Goal: Information Seeking & Learning: Learn about a topic

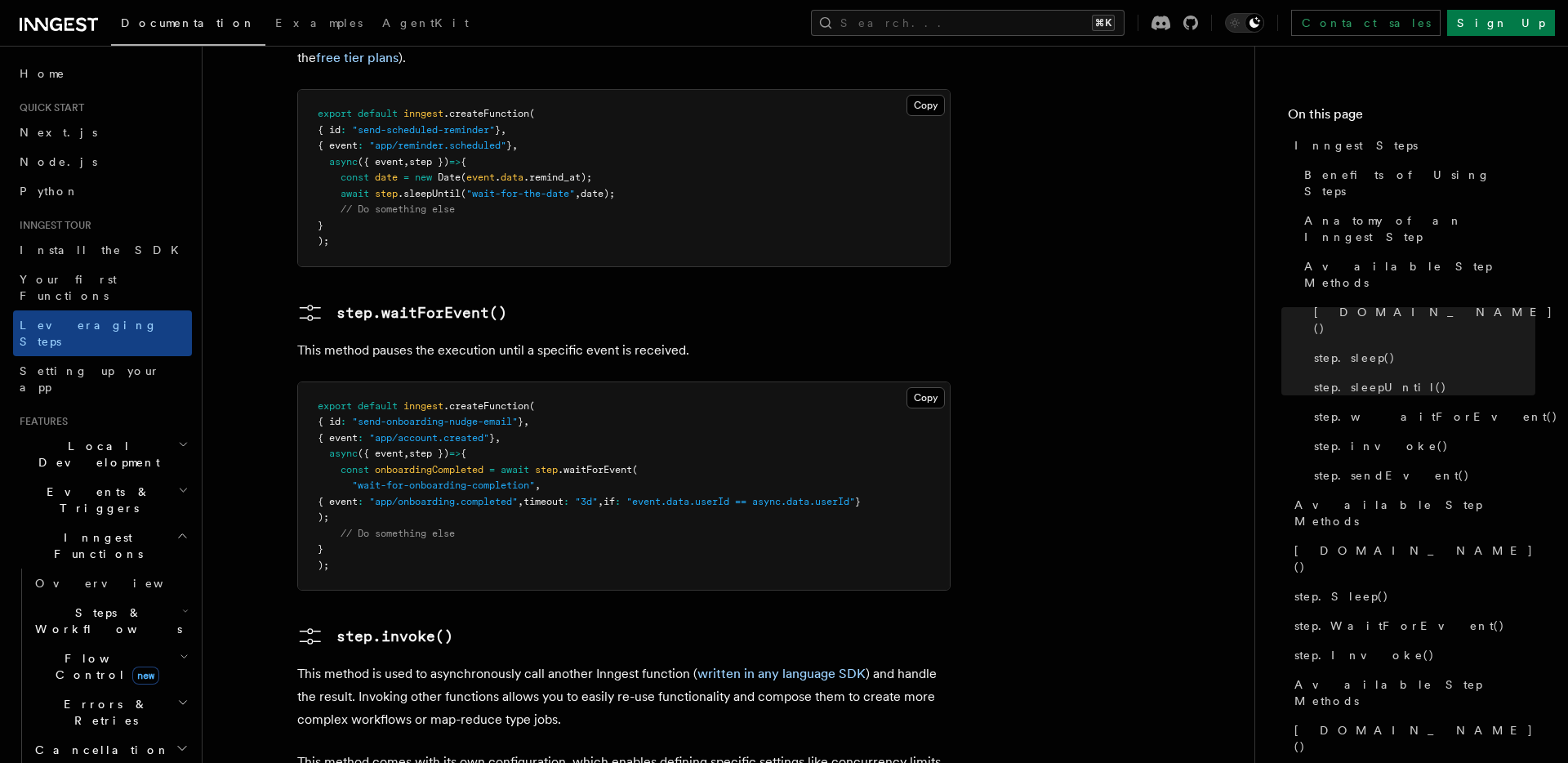
click at [180, 650] on icon "button" at bounding box center [184, 657] width 9 height 13
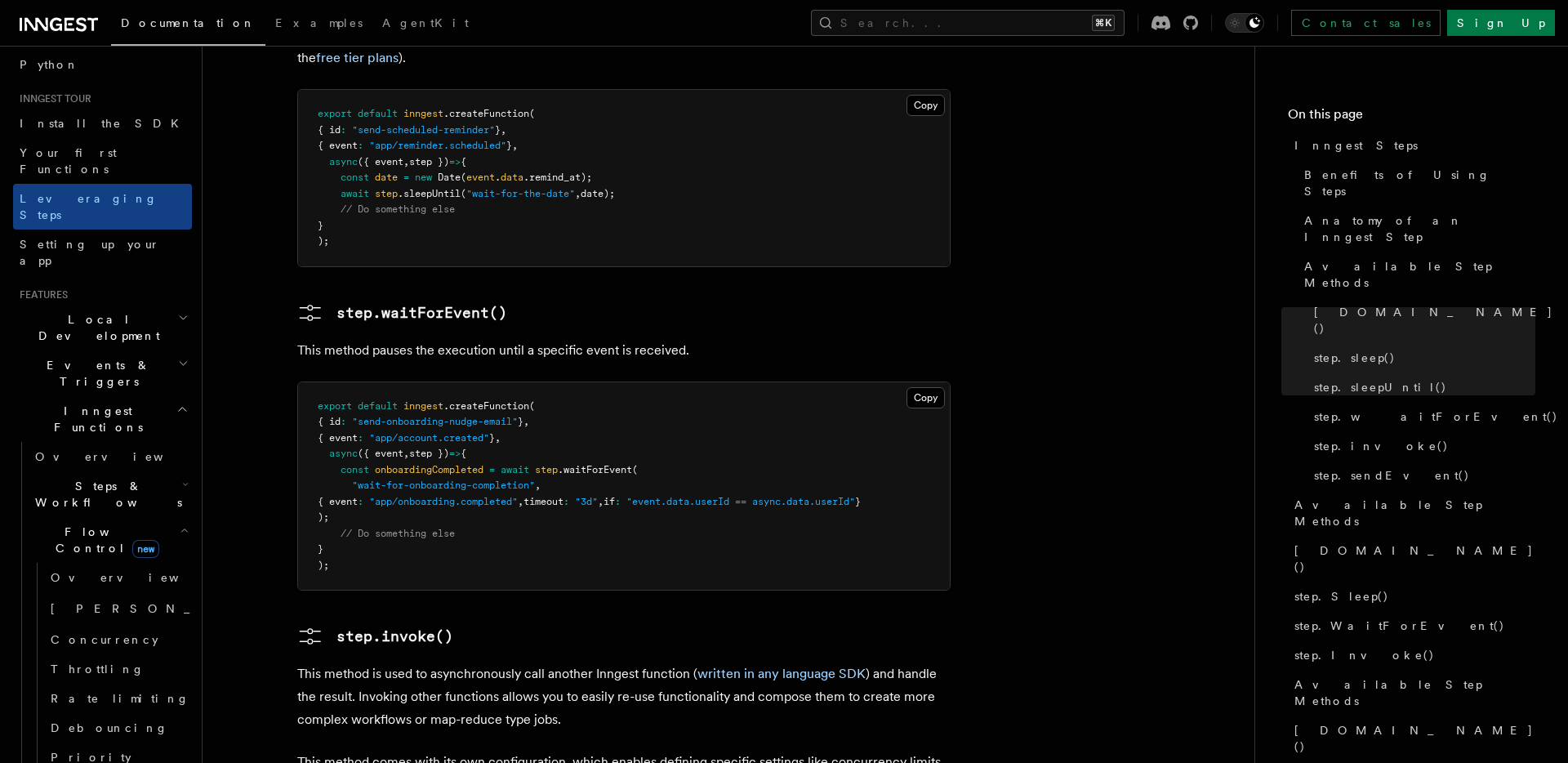
scroll to position [125, 0]
click at [180, 526] on icon "button" at bounding box center [184, 532] width 9 height 13
click at [183, 479] on icon "button" at bounding box center [185, 486] width 6 height 13
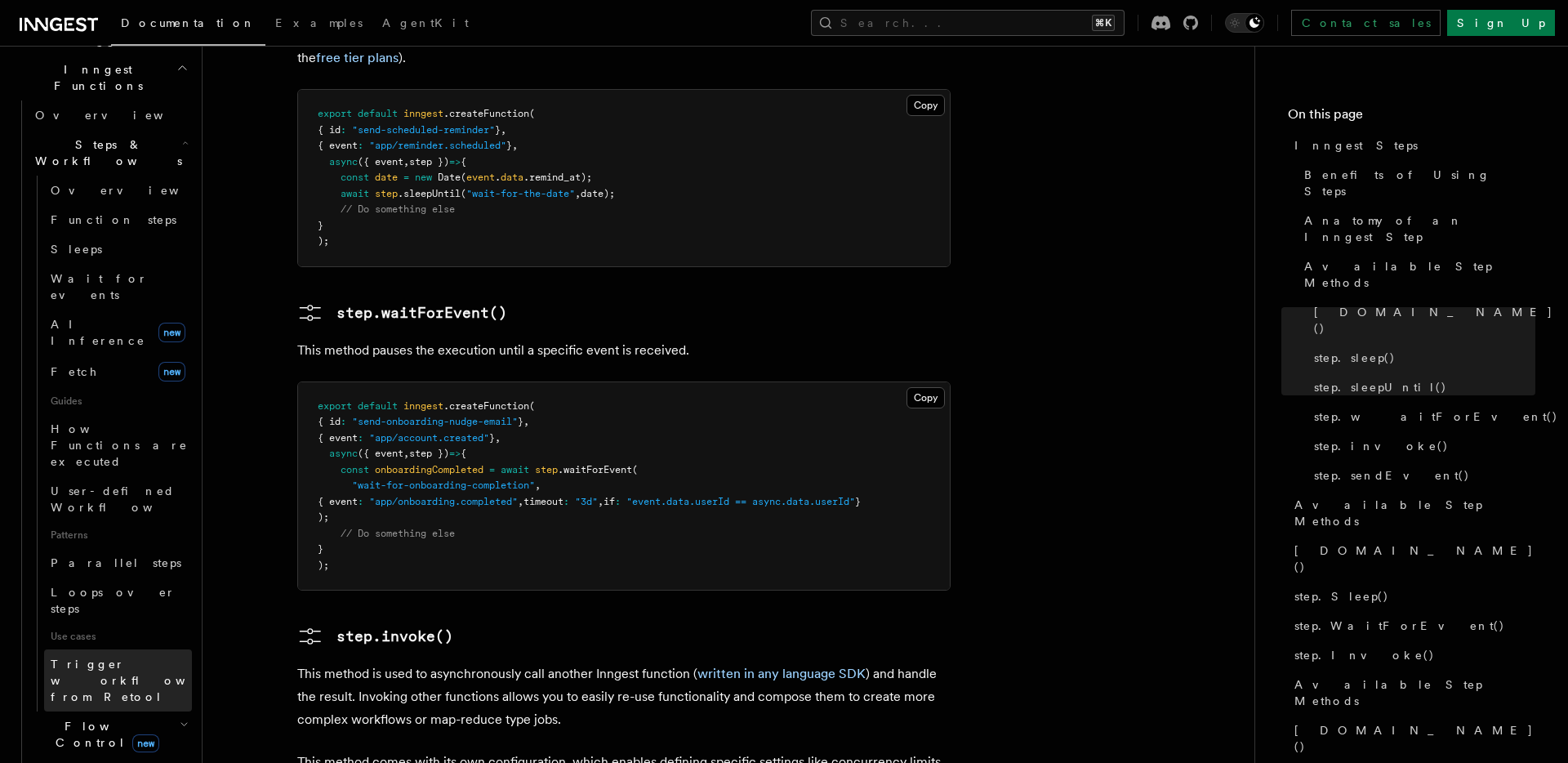
scroll to position [500, 0]
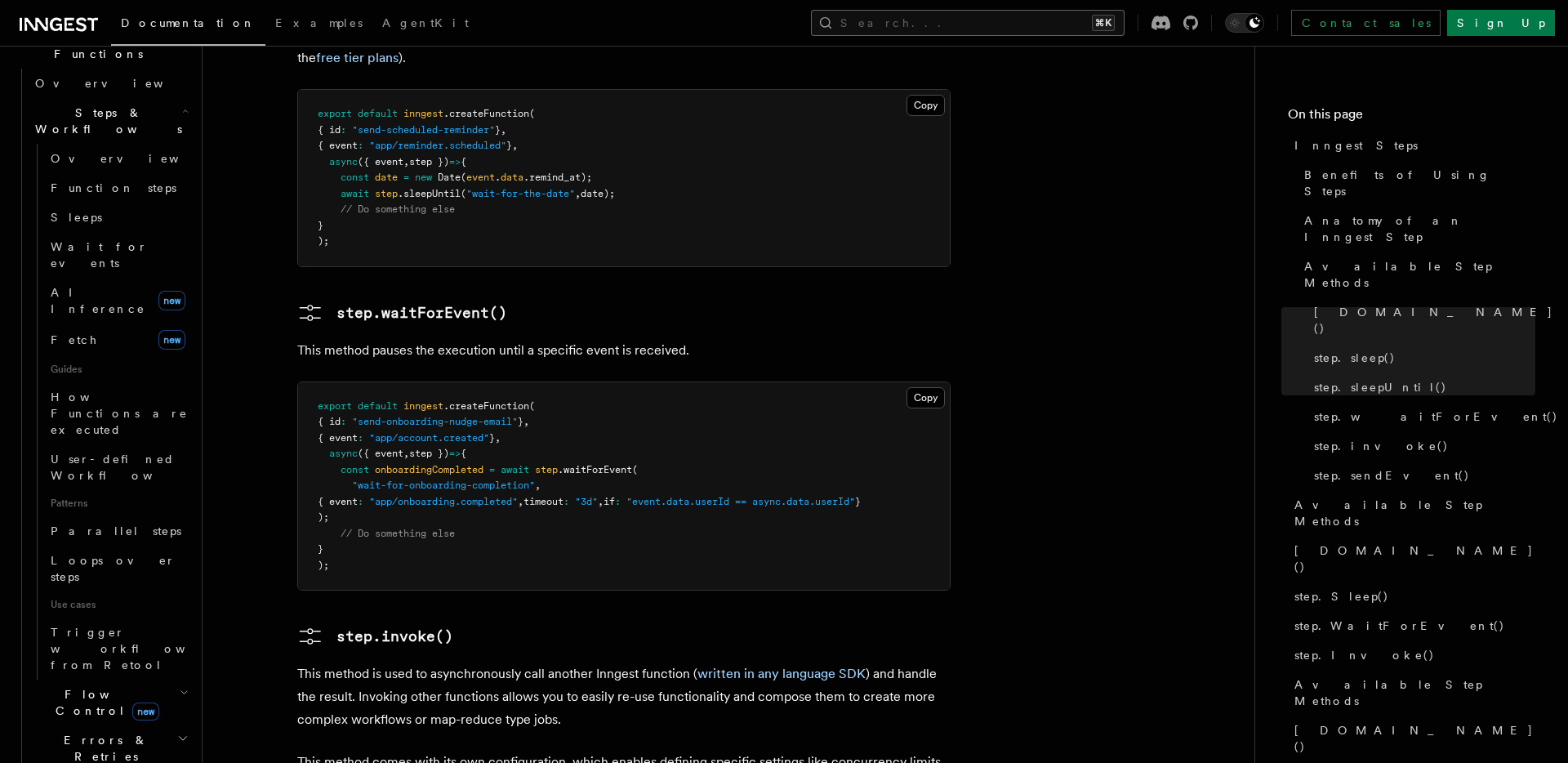
click at [993, 26] on button "Search... ⌘K" at bounding box center [968, 22] width 314 height 26
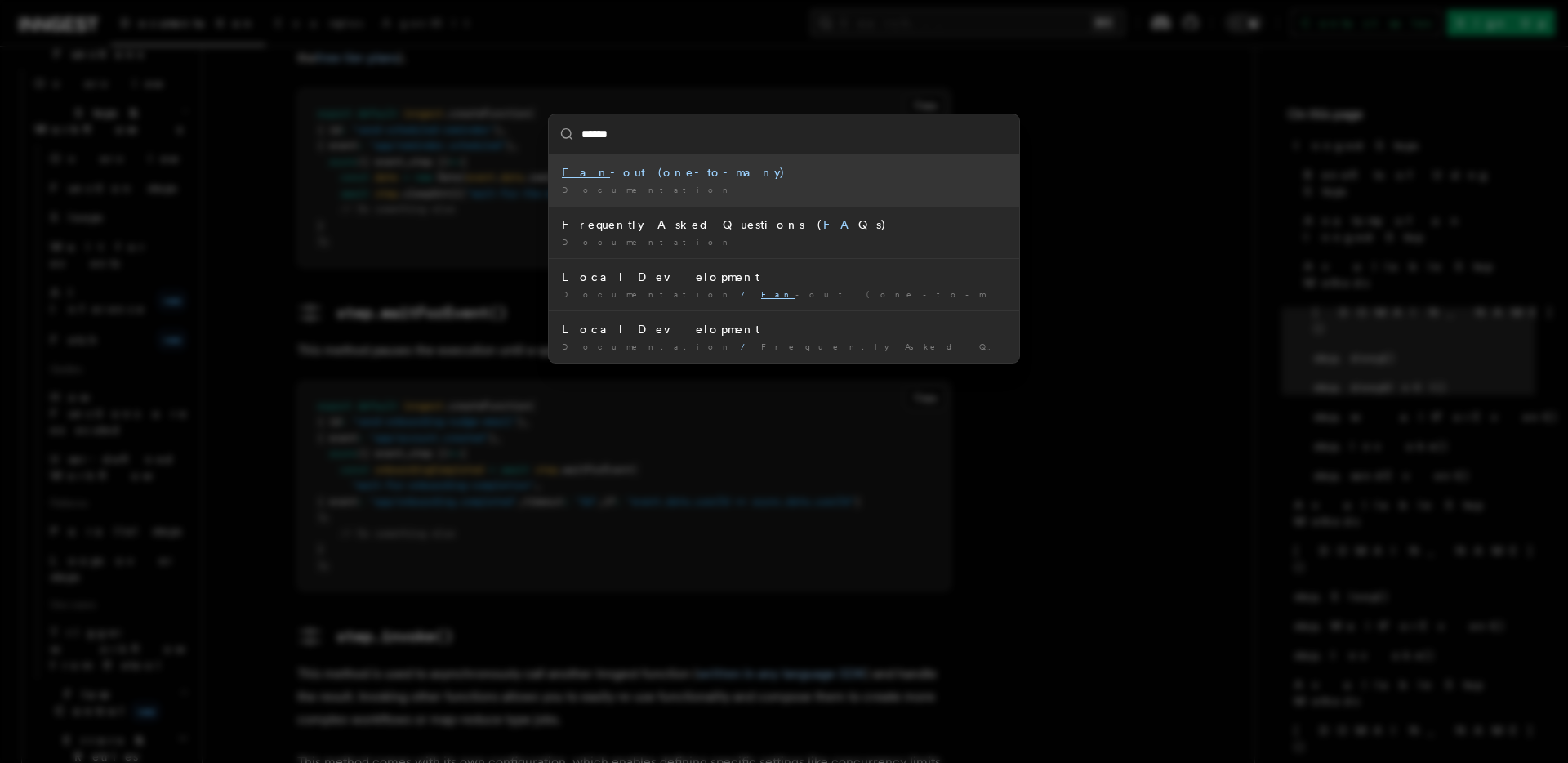
type input "*******"
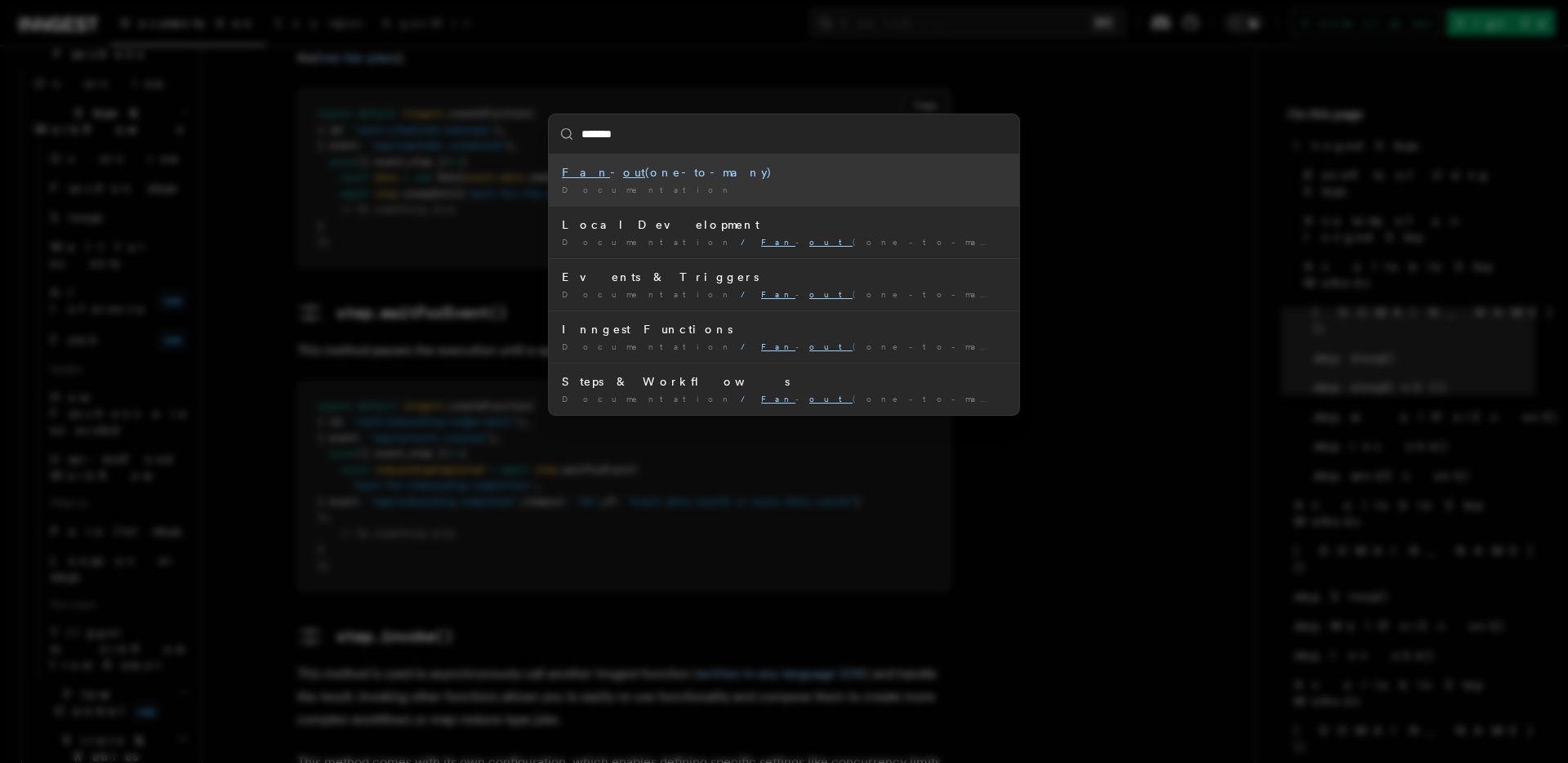
click at [690, 172] on div "Fan - out (one-to-many)" at bounding box center [784, 172] width 444 height 16
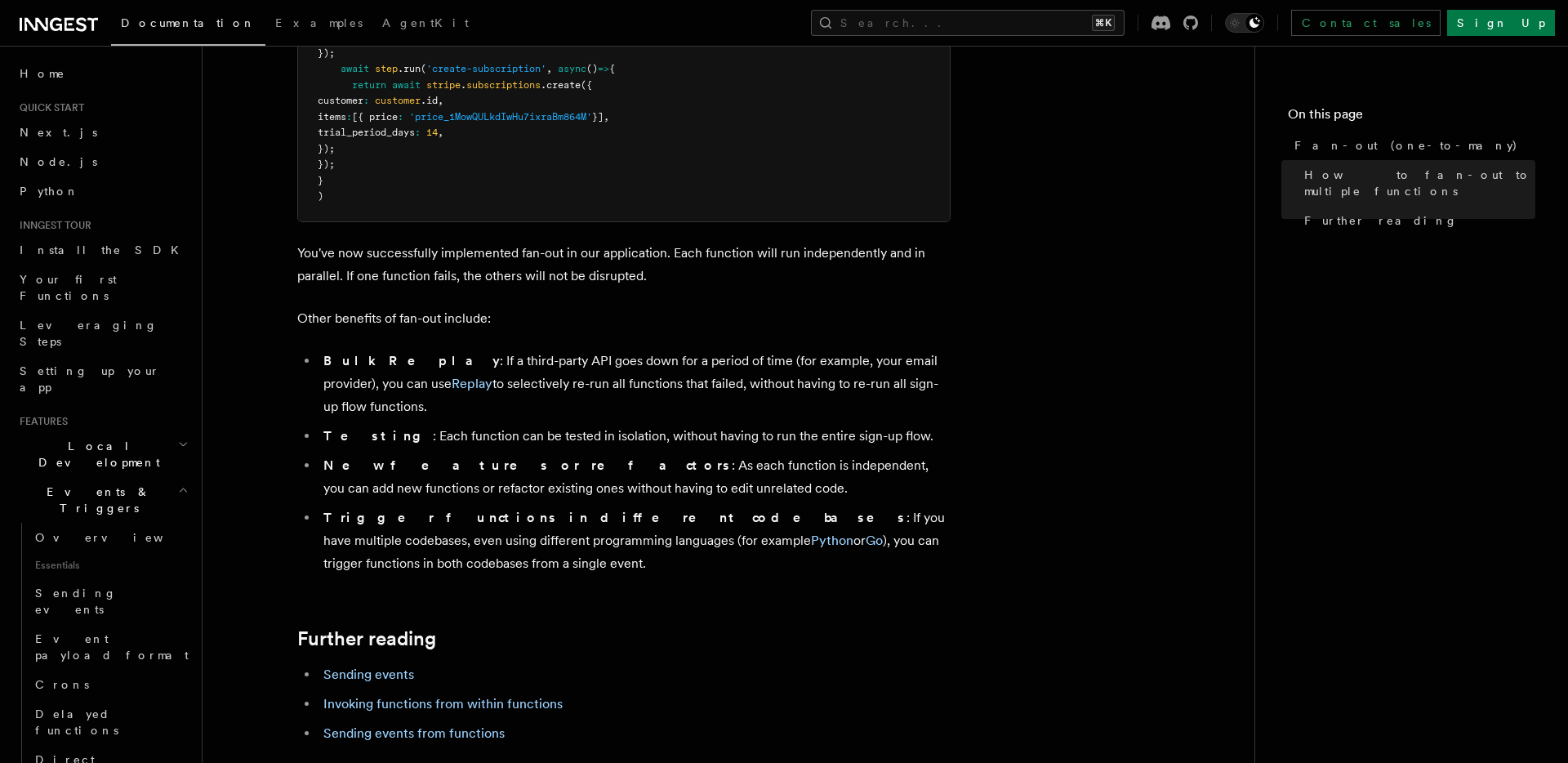
scroll to position [2041, 0]
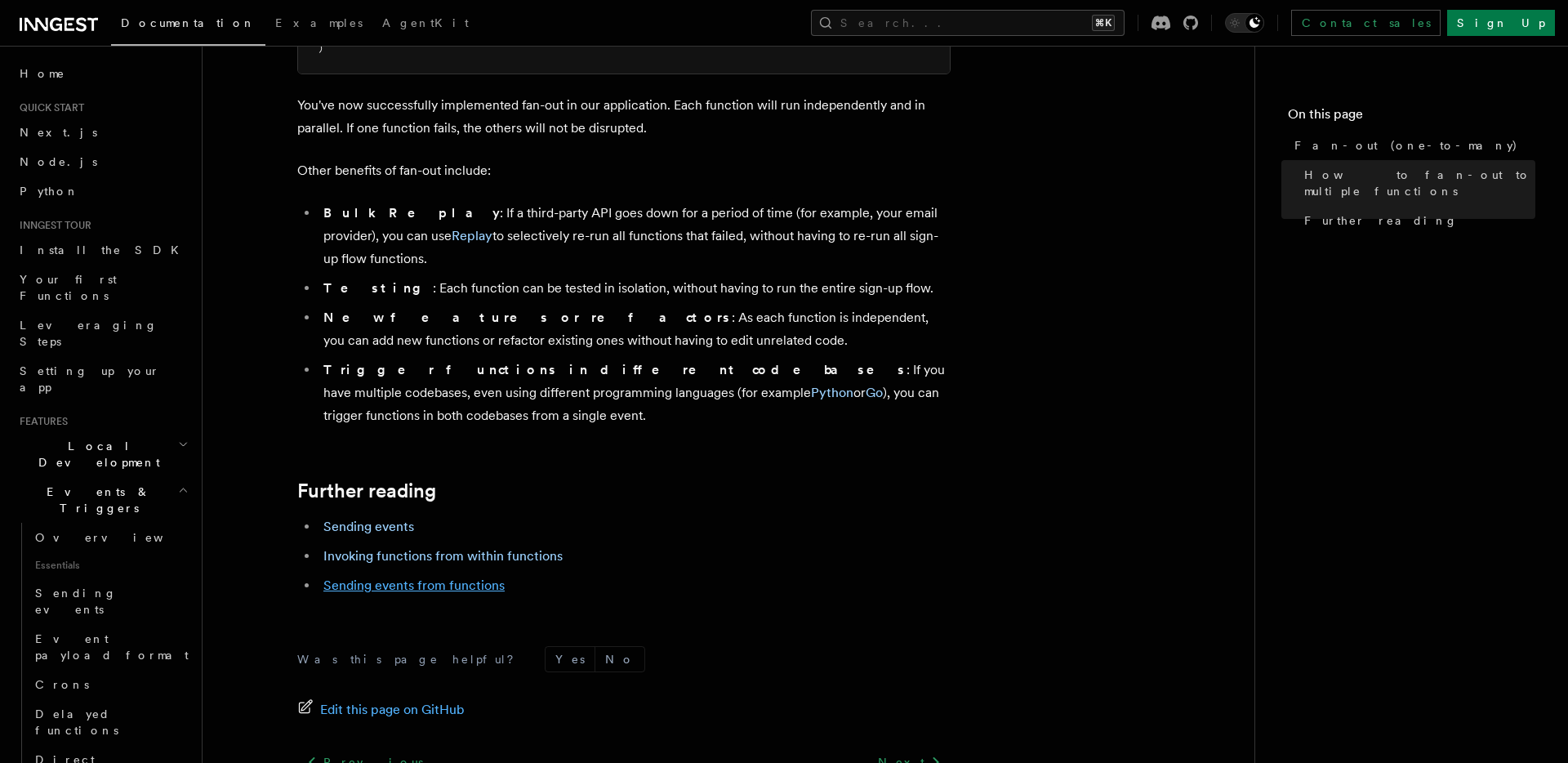
click at [477, 578] on link "Sending events from functions" at bounding box center [414, 586] width 182 height 16
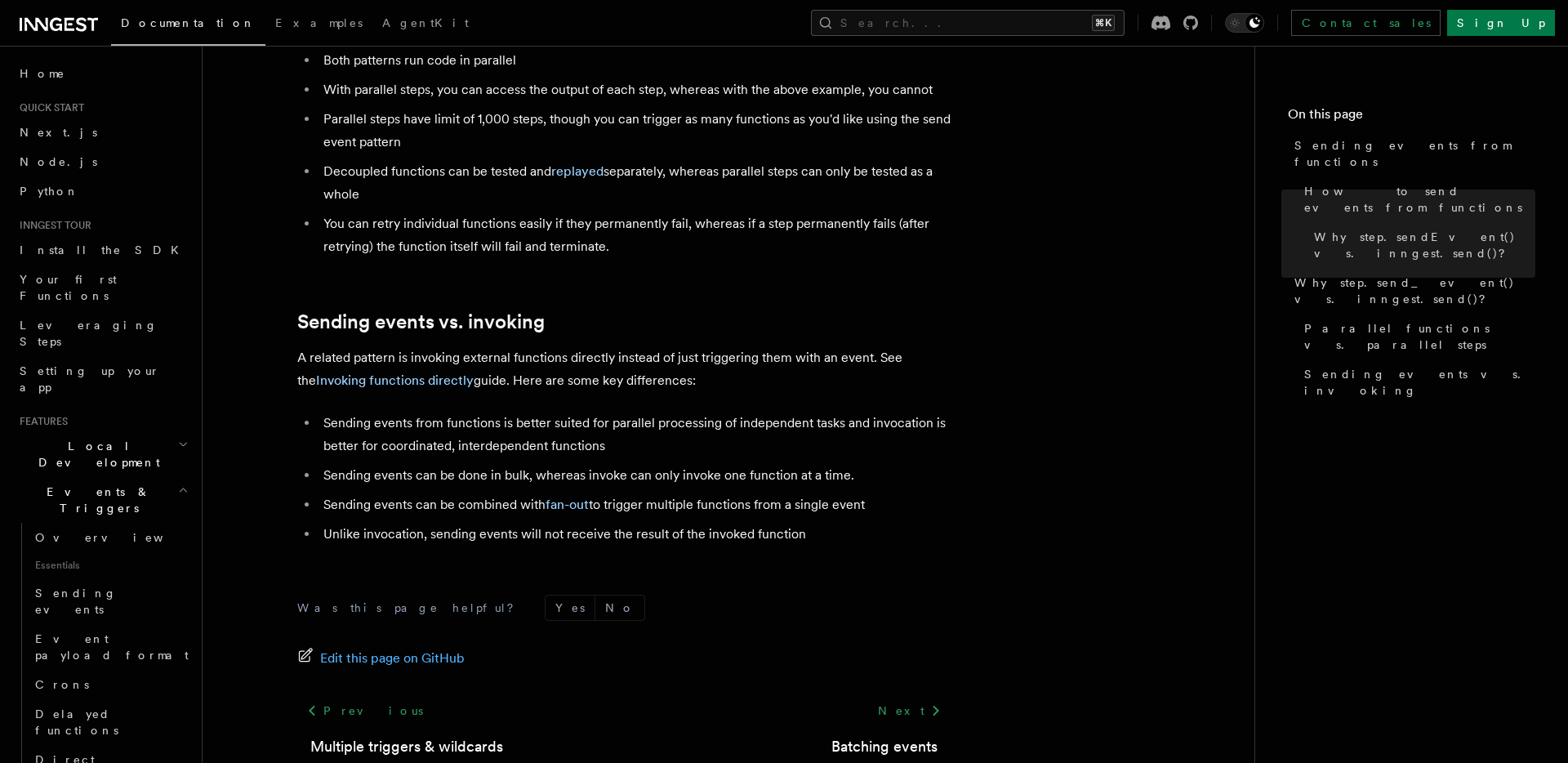
scroll to position [2098, 0]
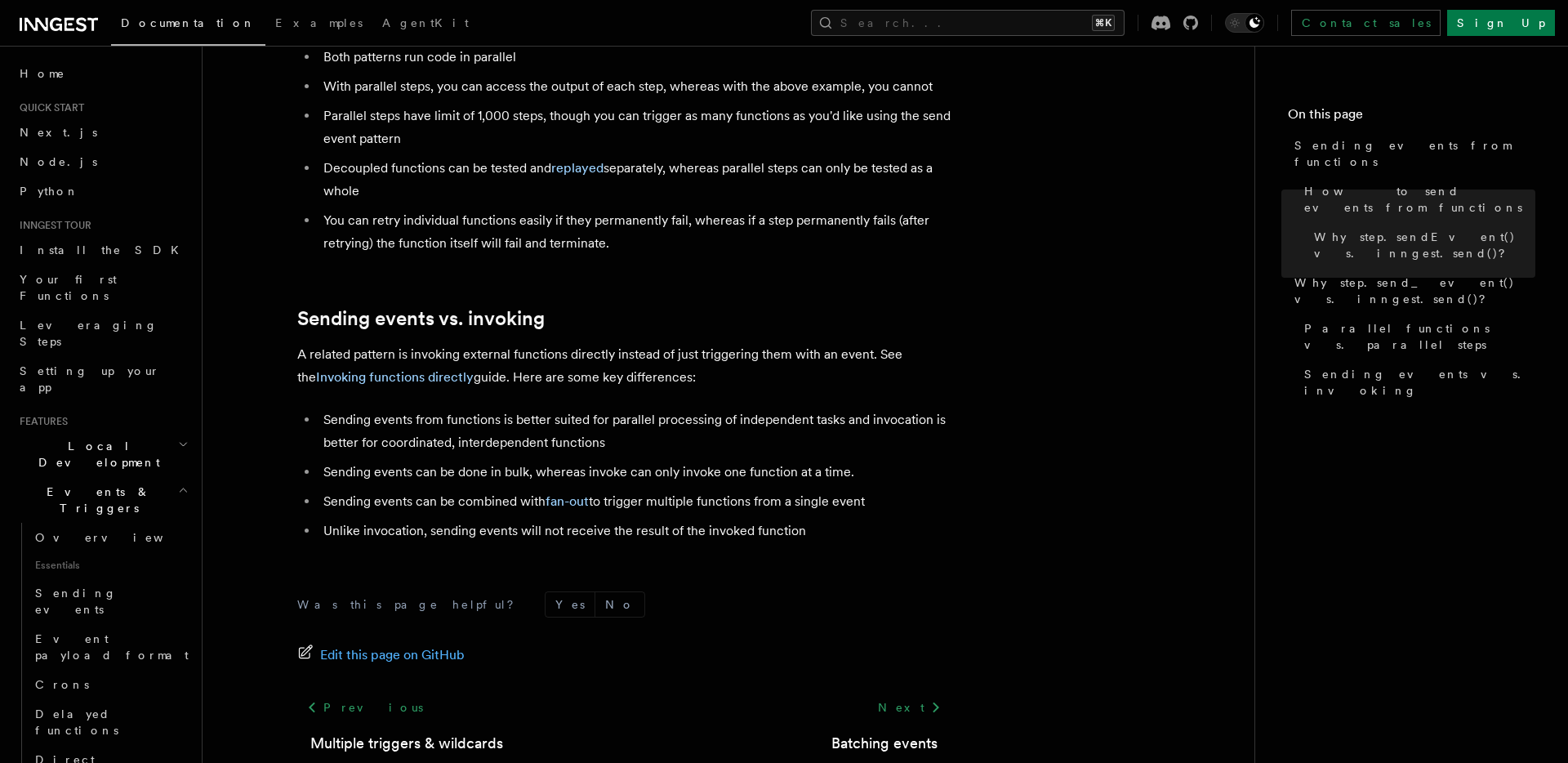
click at [828, 461] on li "Sending events can be done in bulk, whereas invoke can only invoke one function…" at bounding box center [634, 472] width 632 height 23
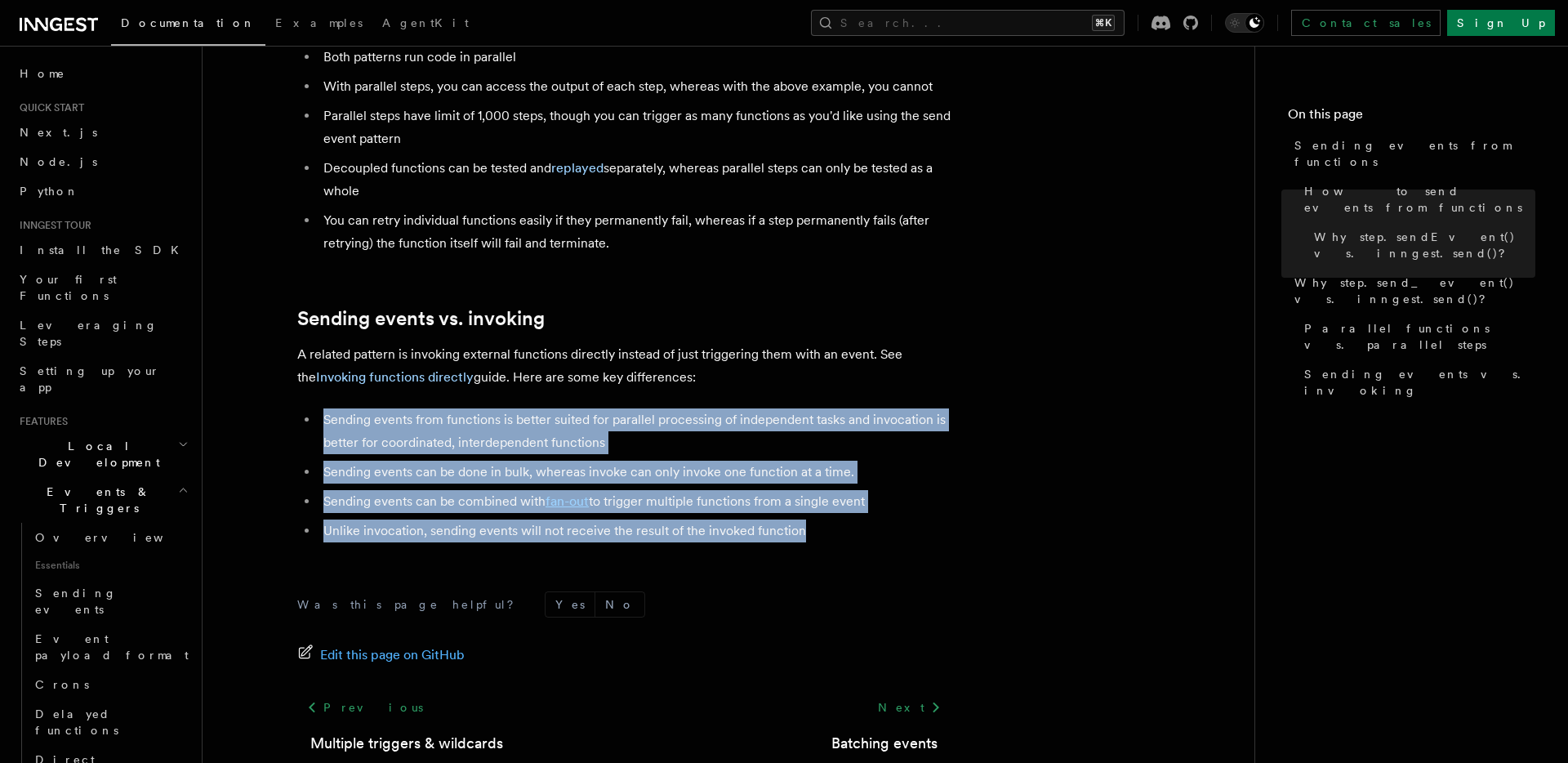
drag, startPoint x: 813, startPoint y: 510, endPoint x: 315, endPoint y: 396, distance: 510.9
click at [315, 409] on ul "Sending events from functions is better suited for parallel processing of indep…" at bounding box center [623, 475] width 653 height 134
click at [405, 409] on li "Sending events from functions is better suited for parallel processing of indep…" at bounding box center [634, 432] width 632 height 46
drag, startPoint x: 824, startPoint y: 505, endPoint x: 314, endPoint y: 389, distance: 523.0
click at [314, 409] on ul "Sending events from functions is better suited for parallel processing of indep…" at bounding box center [623, 475] width 653 height 134
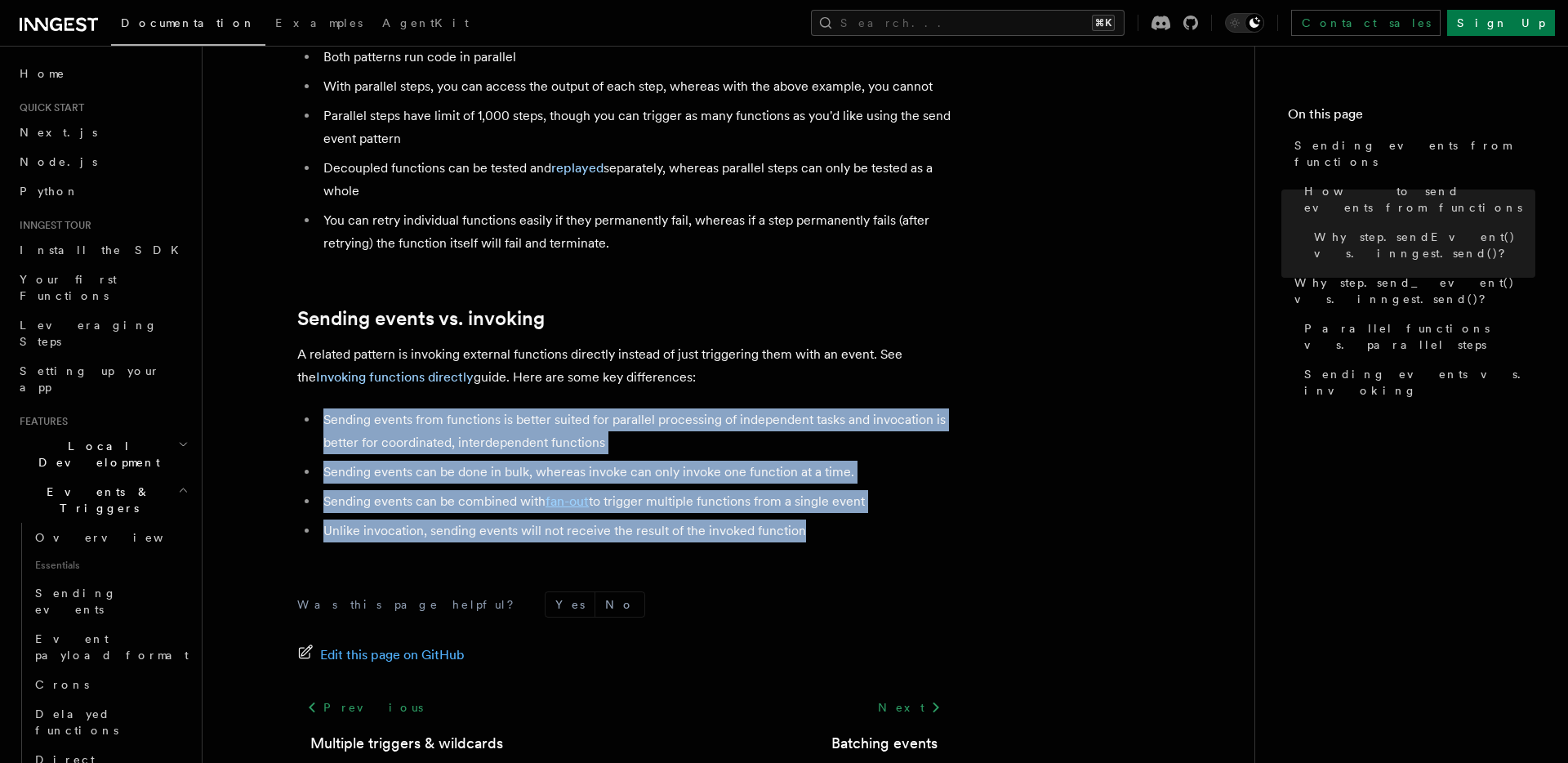
copy ul "Sending events from functions is better suited for parallel processing of indep…"
click at [1051, 28] on button "Search... ⌘K" at bounding box center [968, 22] width 314 height 26
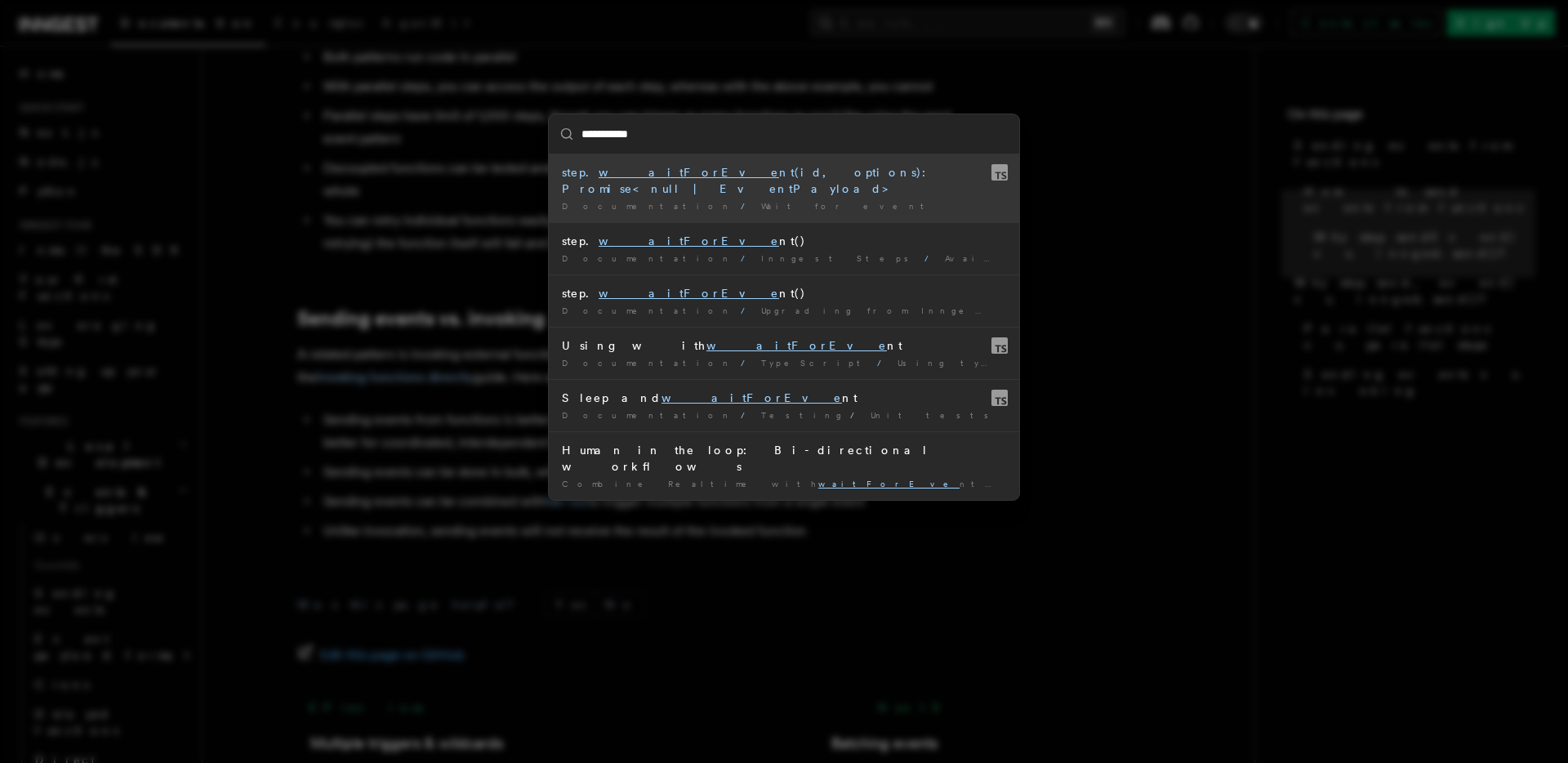
type input "**********"
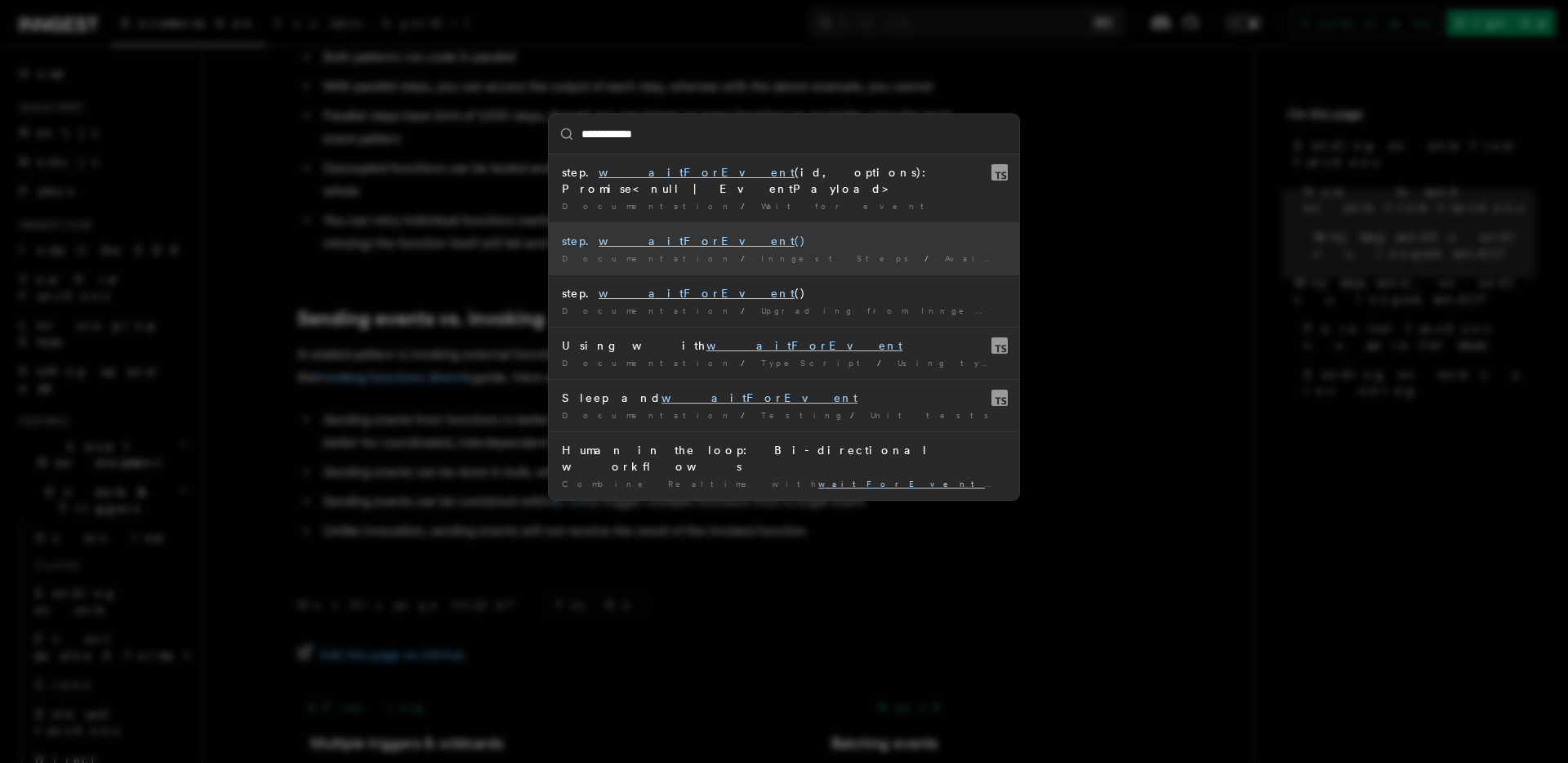
click at [605, 234] on mark "waitForEvent" at bounding box center [696, 240] width 196 height 13
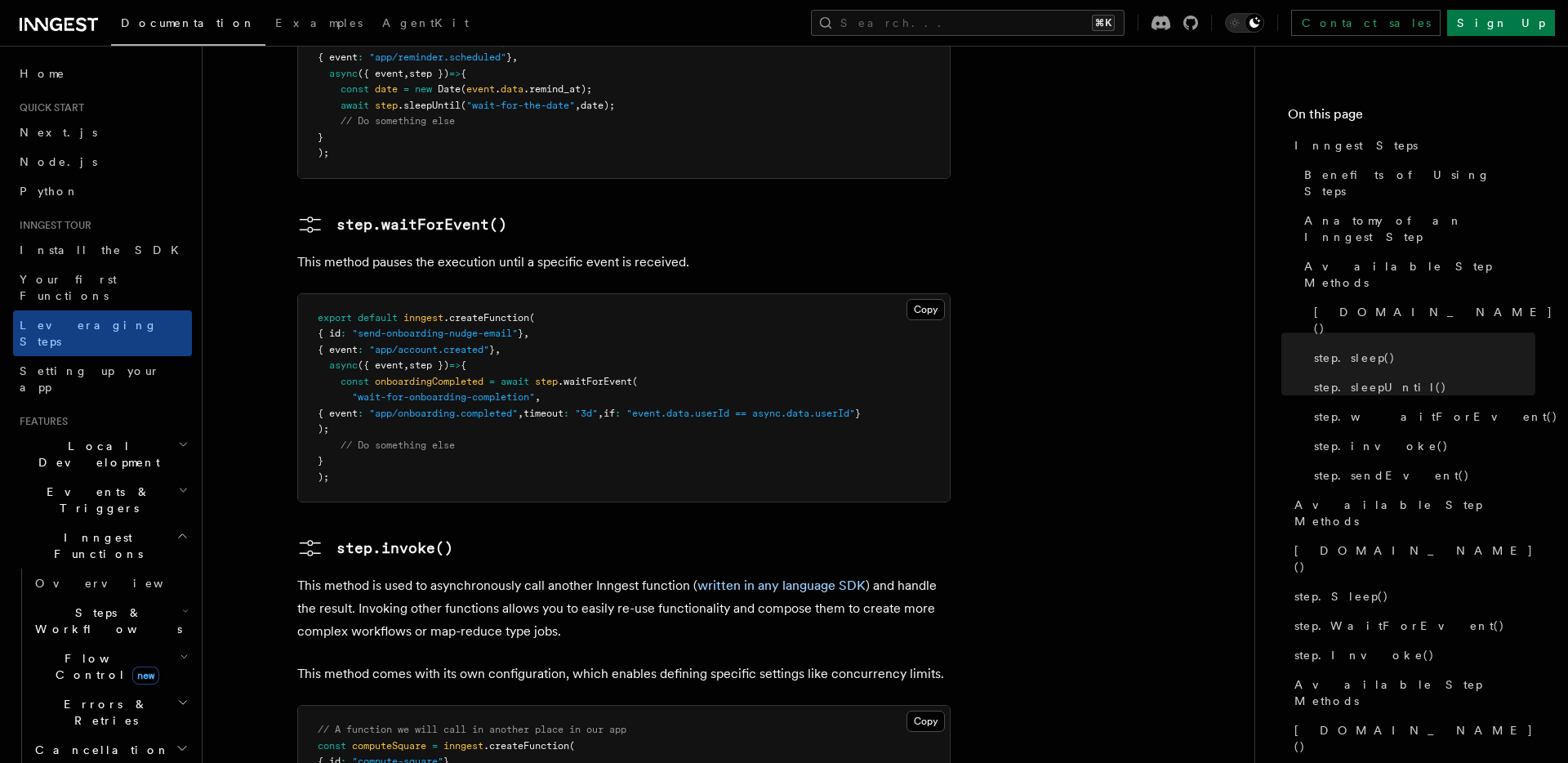
scroll to position [2289, 0]
